Goal: Task Accomplishment & Management: Use online tool/utility

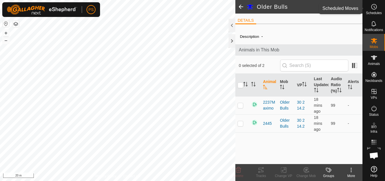
click at [374, 9] on icon at bounding box center [374, 6] width 7 height 7
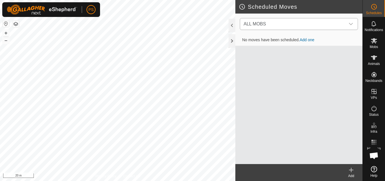
click at [351, 25] on icon "dropdown trigger" at bounding box center [351, 24] width 4 height 2
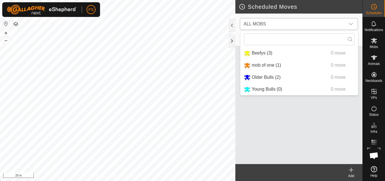
click at [264, 76] on li "Older Bulls (2) 0 move" at bounding box center [300, 78] width 118 height 12
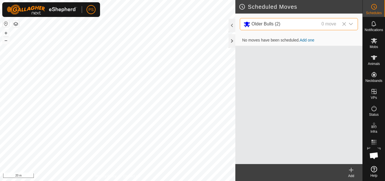
click at [259, 24] on span "Older Bulls (2)" at bounding box center [266, 23] width 29 height 5
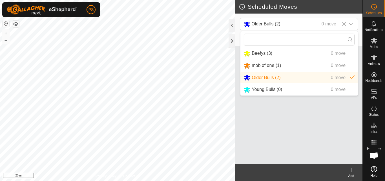
click at [260, 78] on li "Older Bulls (2) 0 move" at bounding box center [300, 78] width 118 height 12
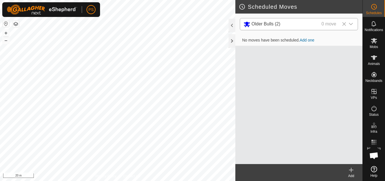
click at [351, 23] on icon "dropdown trigger" at bounding box center [351, 24] width 5 height 5
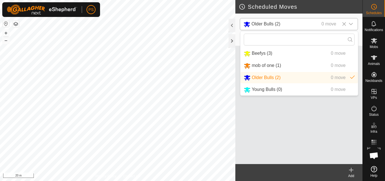
click at [351, 23] on icon "dropdown trigger" at bounding box center [351, 24] width 5 height 5
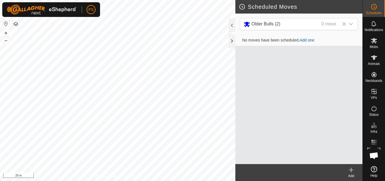
click at [352, 169] on icon at bounding box center [351, 169] width 7 height 7
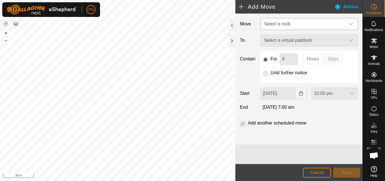
click at [351, 23] on icon "dropdown trigger" at bounding box center [351, 24] width 5 height 5
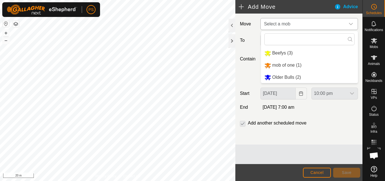
click at [280, 79] on li "Older Bulls (2)" at bounding box center [309, 78] width 97 height 12
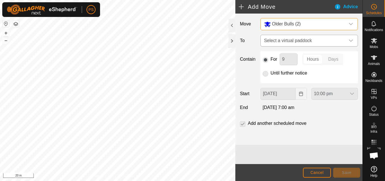
click at [350, 40] on icon "dropdown trigger" at bounding box center [351, 40] width 4 height 2
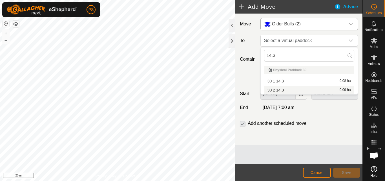
type input "14.3"
click at [279, 90] on li "30 2 14.3 0.09 ha" at bounding box center [309, 90] width 90 height 8
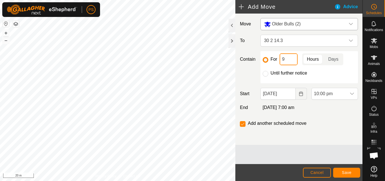
click at [293, 61] on input "9" at bounding box center [289, 59] width 18 height 12
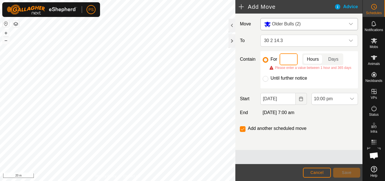
type input "1"
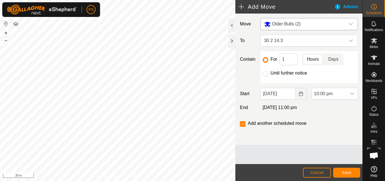
click at [335, 60] on p-togglebutton "Days" at bounding box center [333, 59] width 19 height 12
click at [302, 94] on icon "Choose Date" at bounding box center [301, 93] width 5 height 5
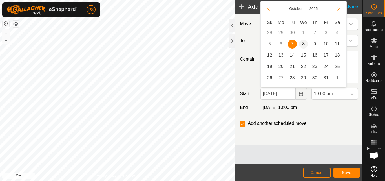
click at [303, 42] on span "8" at bounding box center [303, 43] width 9 height 9
type input "[DATE]"
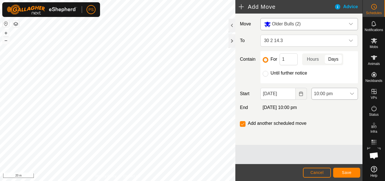
click at [351, 92] on icon "dropdown trigger" at bounding box center [352, 93] width 5 height 5
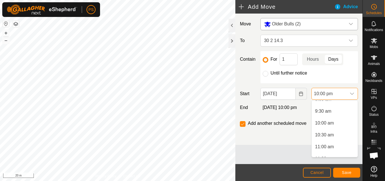
scroll to position [248, 0]
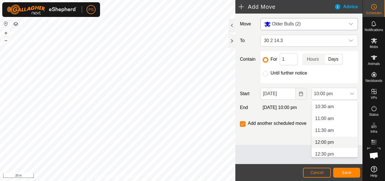
click at [322, 141] on li "12:00 pm" at bounding box center [335, 142] width 46 height 11
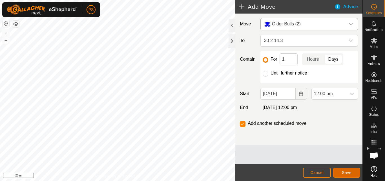
click at [351, 175] on button "Save" at bounding box center [346, 173] width 27 height 10
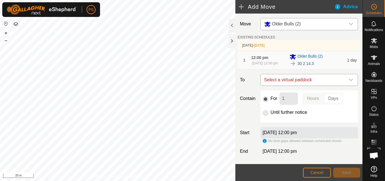
click at [349, 80] on icon "dropdown trigger" at bounding box center [351, 80] width 4 height 2
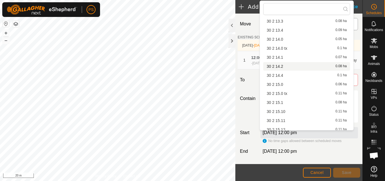
scroll to position [1467, 0]
click at [282, 74] on li "30 2 14.4 0.1 ha" at bounding box center [306, 75] width 87 height 8
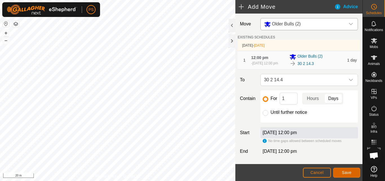
click at [350, 171] on span "Save" at bounding box center [347, 172] width 10 height 5
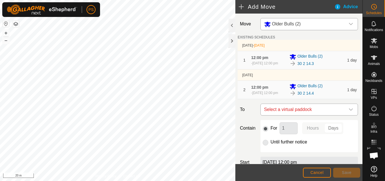
click at [349, 111] on icon "dropdown trigger" at bounding box center [351, 109] width 4 height 2
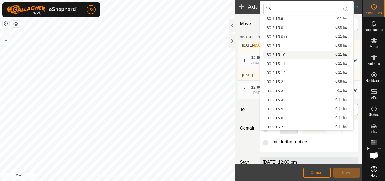
scroll to position [132, 0]
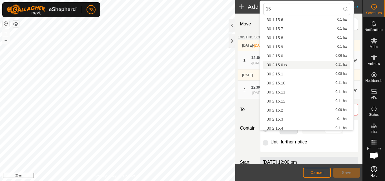
type input "15"
click at [286, 65] on li "30 2 15.0 tx 0.11 ha" at bounding box center [306, 65] width 87 height 8
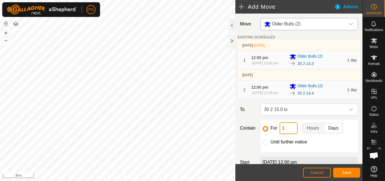
click at [286, 131] on input "1" at bounding box center [289, 128] width 18 height 12
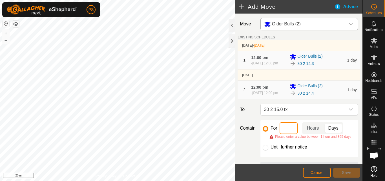
type input "4"
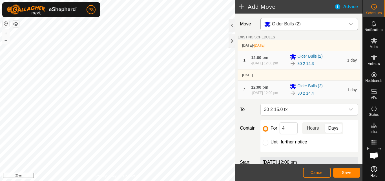
click at [308, 128] on p-togglebutton "Hours" at bounding box center [313, 128] width 22 height 12
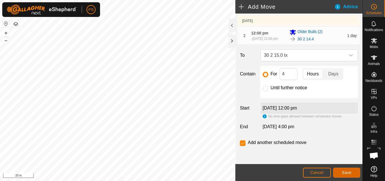
click at [348, 173] on span "Save" at bounding box center [347, 172] width 10 height 5
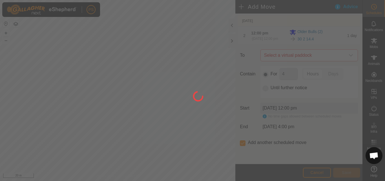
scroll to position [0, 0]
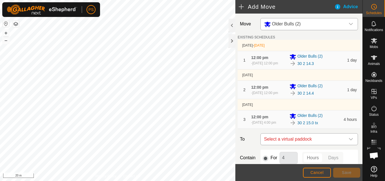
click at [349, 141] on icon "dropdown trigger" at bounding box center [351, 139] width 5 height 5
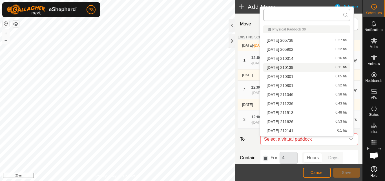
click at [317, 14] on input "text" at bounding box center [306, 15] width 87 height 12
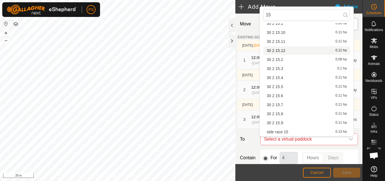
scroll to position [123, 0]
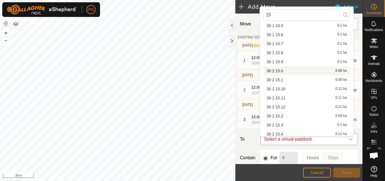
type input "15"
click at [282, 71] on li "30 2 15.0 0.06 ha" at bounding box center [306, 71] width 87 height 8
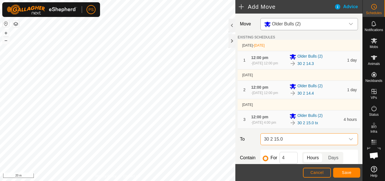
scroll to position [56, 0]
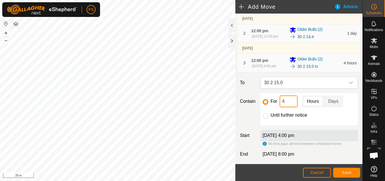
drag, startPoint x: 290, startPoint y: 105, endPoint x: 280, endPoint y: 105, distance: 10.7
click at [280, 105] on input "4" at bounding box center [289, 101] width 18 height 12
type input "2"
type input "20"
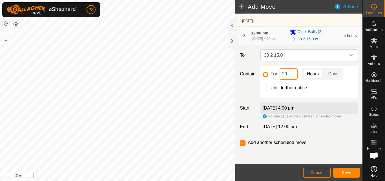
scroll to position [86, 0]
click at [348, 173] on span "Save" at bounding box center [347, 172] width 10 height 5
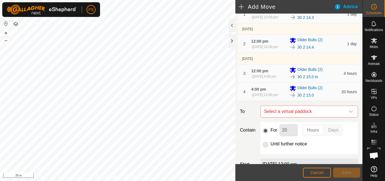
scroll to position [56, 0]
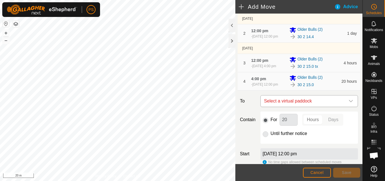
click at [349, 103] on icon "dropdown trigger" at bounding box center [351, 101] width 5 height 5
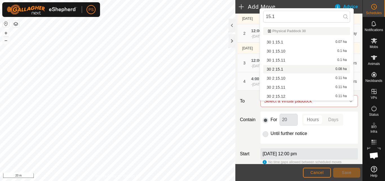
type input "15.1"
click at [282, 69] on li "30 2 15.1 0.08 ha" at bounding box center [306, 69] width 87 height 8
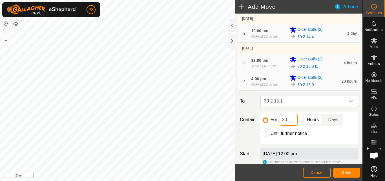
drag, startPoint x: 291, startPoint y: 124, endPoint x: 280, endPoint y: 124, distance: 11.0
click at [280, 124] on input "20" at bounding box center [289, 120] width 18 height 12
type input "1"
click at [340, 126] on p-togglebutton "Days" at bounding box center [333, 120] width 19 height 12
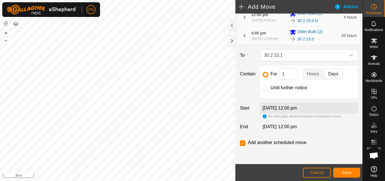
scroll to position [107, 0]
click at [349, 56] on icon "dropdown trigger" at bounding box center [351, 55] width 5 height 5
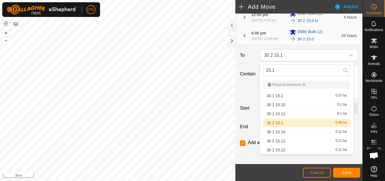
click at [283, 122] on li "30 2 15.1 0.08 ha" at bounding box center [306, 122] width 87 height 8
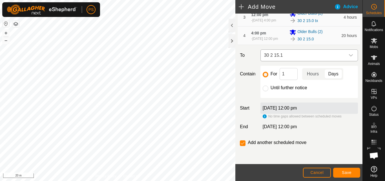
click at [346, 54] on div "dropdown trigger" at bounding box center [351, 55] width 11 height 11
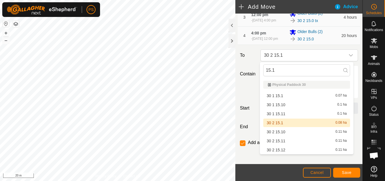
click at [282, 122] on li "30 2 15.1 0.08 ha" at bounding box center [306, 122] width 87 height 8
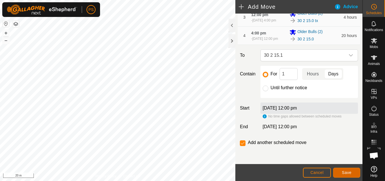
click at [350, 171] on span "Save" at bounding box center [347, 172] width 10 height 5
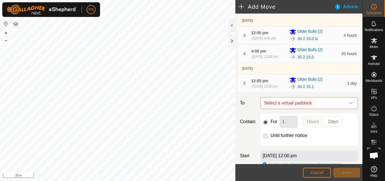
scroll to position [85, 0]
click at [318, 107] on span "Select a virtual paddock" at bounding box center [303, 102] width 83 height 11
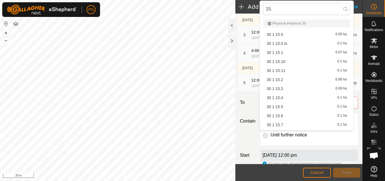
type input "15.2"
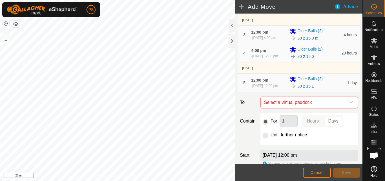
scroll to position [113, 0]
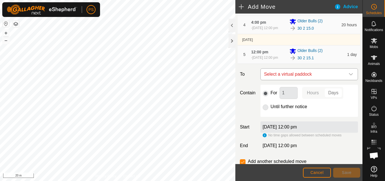
click at [349, 76] on icon "dropdown trigger" at bounding box center [351, 74] width 5 height 5
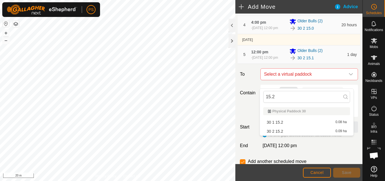
click at [281, 131] on li "30 2 15.2 0.09 ha" at bounding box center [306, 131] width 87 height 8
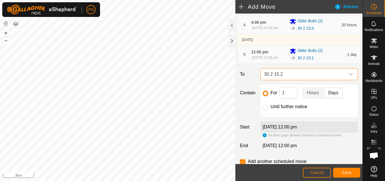
scroll to position [139, 0]
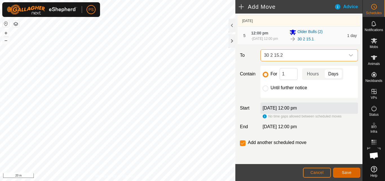
click at [348, 173] on span "Save" at bounding box center [347, 172] width 10 height 5
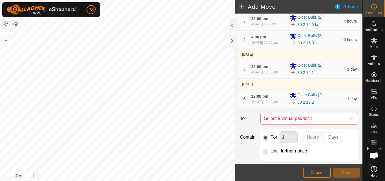
scroll to position [113, 0]
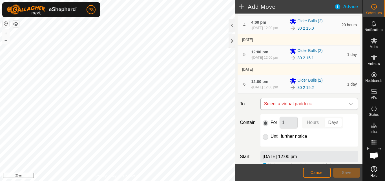
click at [349, 105] on icon "dropdown trigger" at bounding box center [351, 104] width 4 height 2
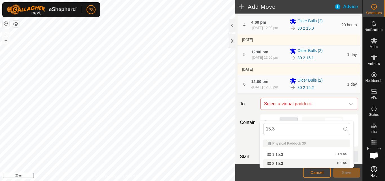
type input "15.3"
click at [278, 163] on li "30 2 15.3 0.1 ha" at bounding box center [306, 163] width 87 height 8
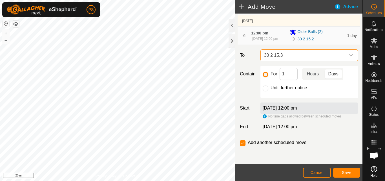
scroll to position [172, 0]
click at [351, 172] on span "Save" at bounding box center [347, 172] width 10 height 5
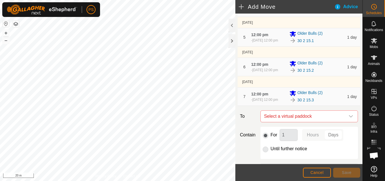
scroll to position [169, 0]
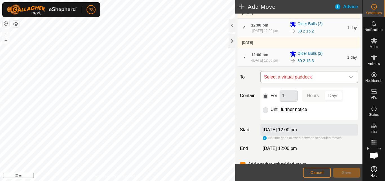
click at [349, 78] on icon "dropdown trigger" at bounding box center [351, 77] width 4 height 2
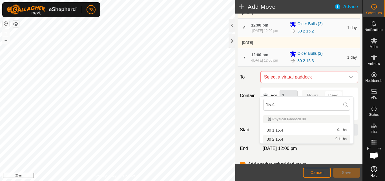
type input "15.4"
click at [281, 139] on li "30 2 15.4 0.11 ha" at bounding box center [306, 139] width 87 height 8
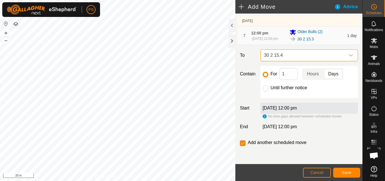
scroll to position [204, 0]
click at [348, 173] on span "Save" at bounding box center [347, 172] width 10 height 5
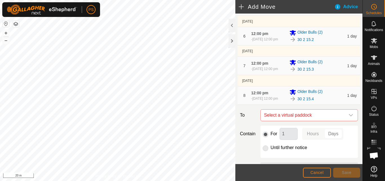
scroll to position [169, 0]
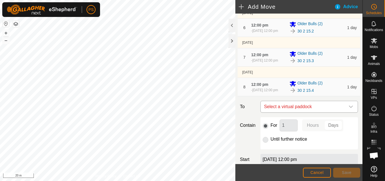
click at [349, 109] on icon "dropdown trigger" at bounding box center [351, 106] width 5 height 5
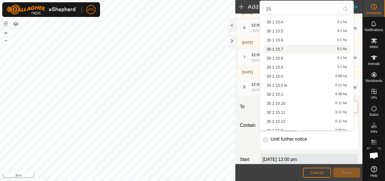
scroll to position [113, 0]
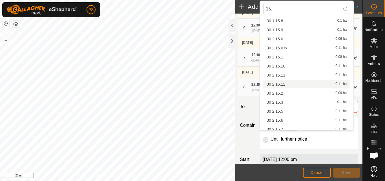
type input "15."
click at [285, 83] on li "30 2 15.12 0.11 ha" at bounding box center [306, 84] width 87 height 8
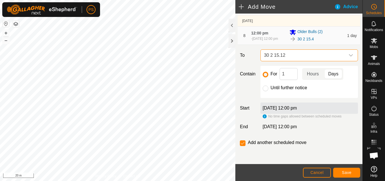
scroll to position [236, 0]
click at [243, 142] on input "checkbox" at bounding box center [243, 143] width 6 height 6
checkbox input "false"
click at [265, 86] on input "Until further notice" at bounding box center [266, 88] width 6 height 6
radio input "true"
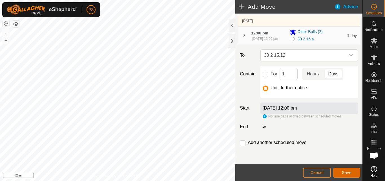
click at [351, 173] on span "Save" at bounding box center [347, 172] width 10 height 5
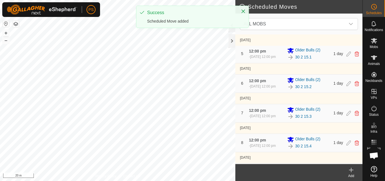
scroll to position [144, 0]
